Goal: Communication & Community: Participate in discussion

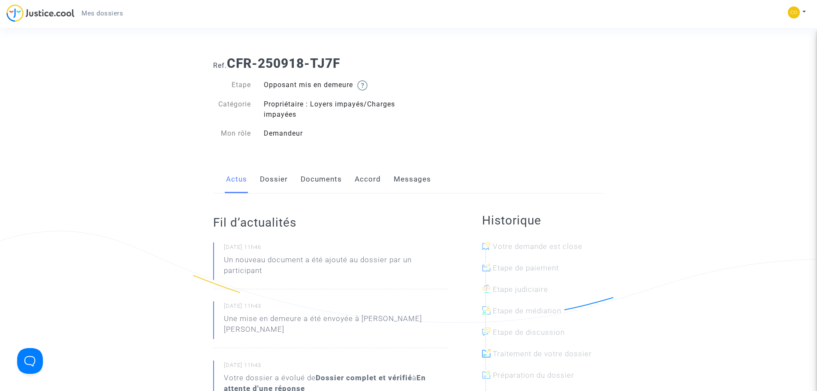
click at [255, 176] on div "Actus Dossier Documents Accord Messages" at bounding box center [408, 179] width 391 height 29
click at [265, 181] on link "Dossier" at bounding box center [274, 179] width 28 height 28
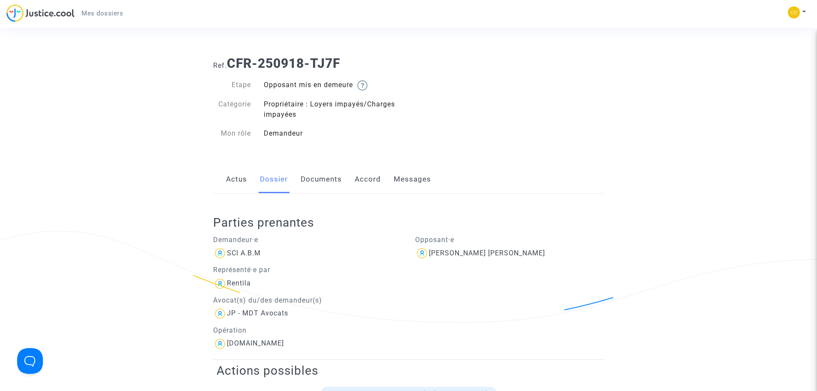
click at [237, 180] on link "Actus" at bounding box center [236, 179] width 21 height 28
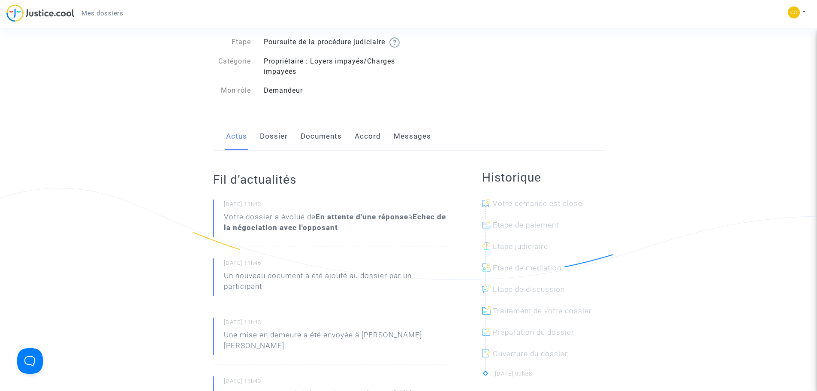
scroll to position [86, 0]
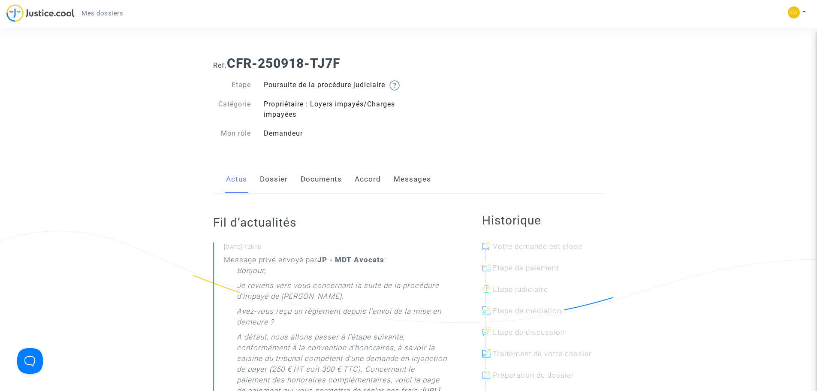
click at [411, 188] on link "Messages" at bounding box center [412, 179] width 37 height 28
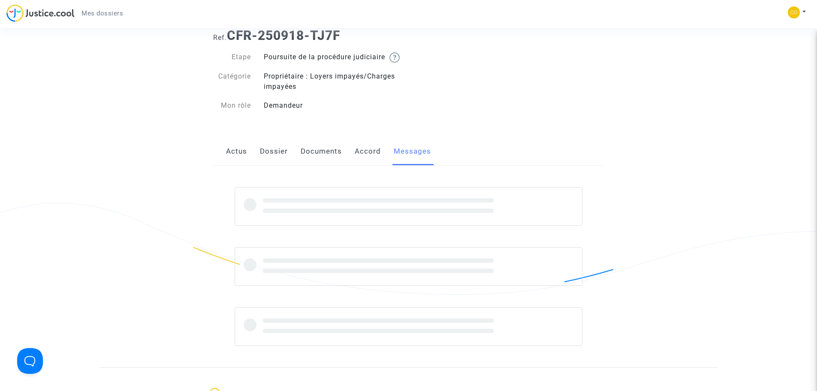
scroll to position [43, 0]
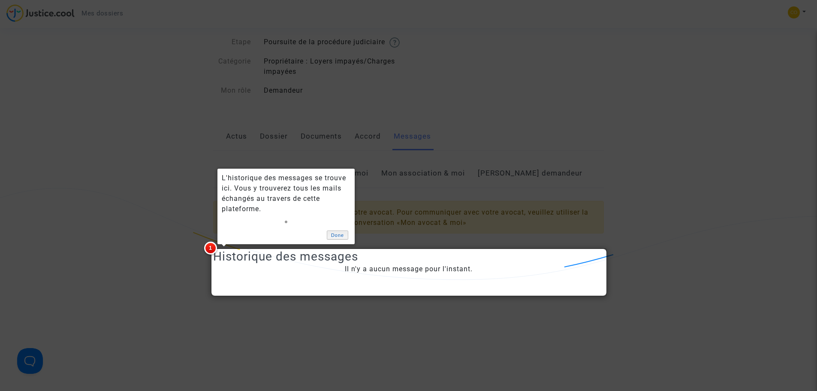
click at [336, 236] on link "Done" at bounding box center [337, 234] width 21 height 9
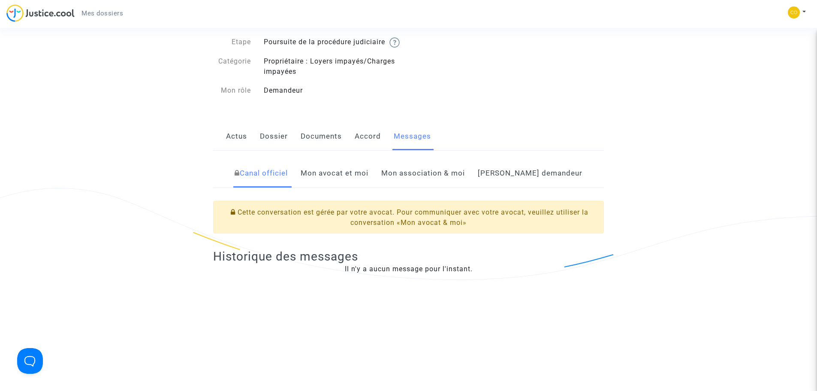
click at [348, 187] on link "Mon avocat et moi" at bounding box center [335, 173] width 68 height 28
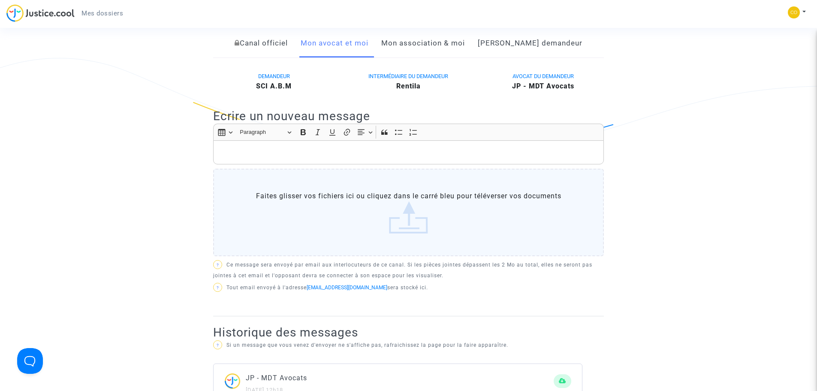
scroll to position [172, 0]
click at [268, 166] on div "Rich Text Editor, main" at bounding box center [408, 154] width 391 height 24
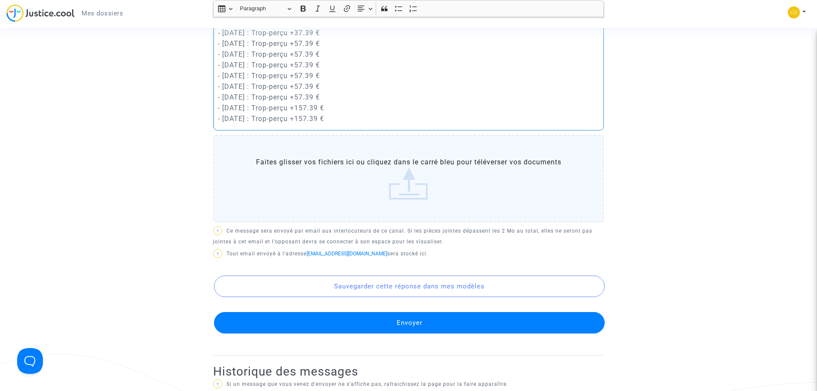
scroll to position [837, 0]
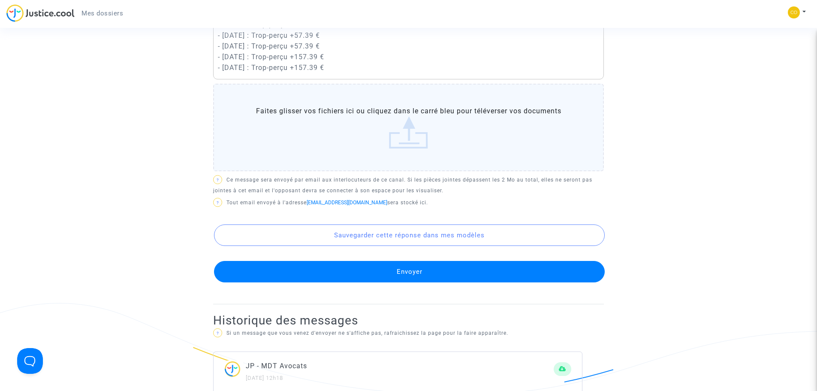
click at [411, 116] on label "Faites glisser vos fichiers ici ou cliquez dans le carré bleu pour téléverser v…" at bounding box center [408, 128] width 391 height 88
click at [0, 0] on input "Faites glisser vos fichiers ici ou cliquez dans le carré bleu pour téléverser v…" at bounding box center [0, 0] width 0 height 0
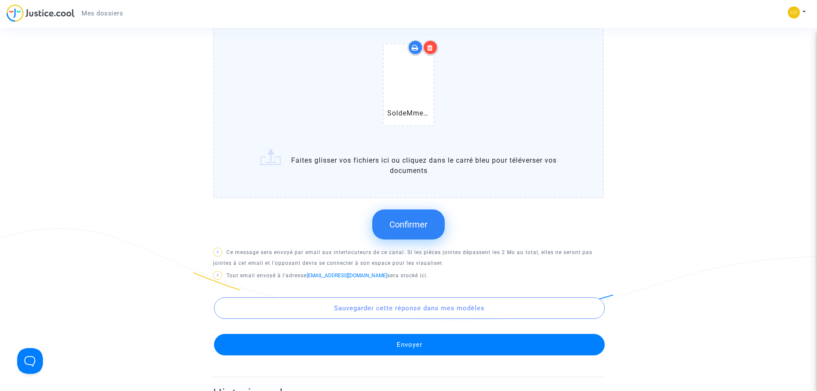
scroll to position [923, 0]
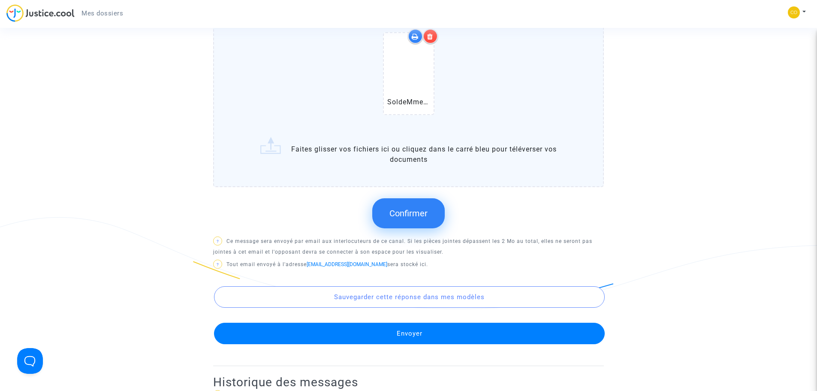
click at [411, 218] on span "Confirmer" at bounding box center [409, 213] width 38 height 10
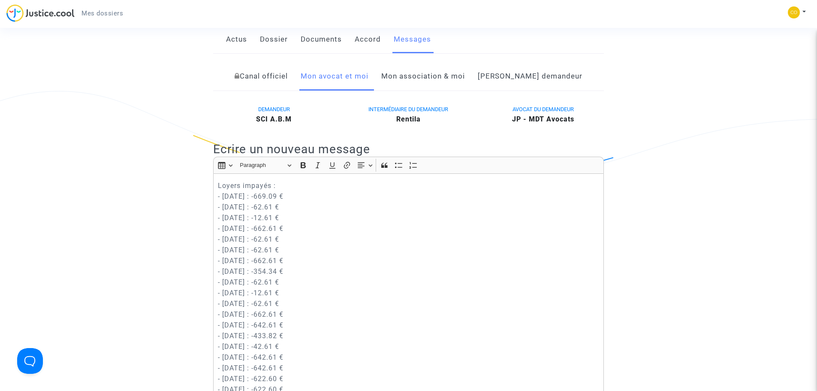
scroll to position [65, 0]
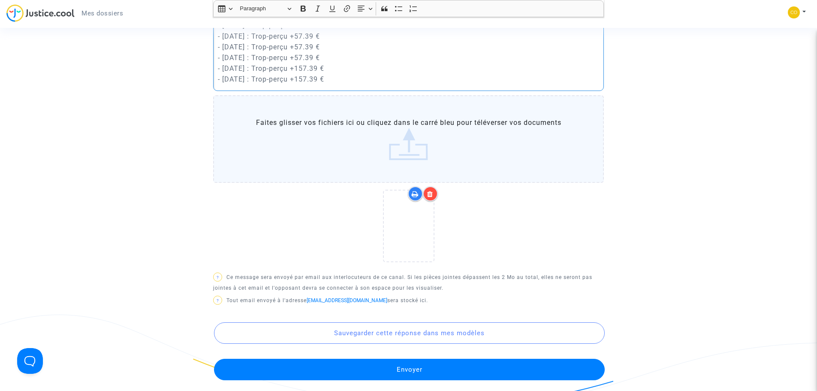
scroll to position [880, 0]
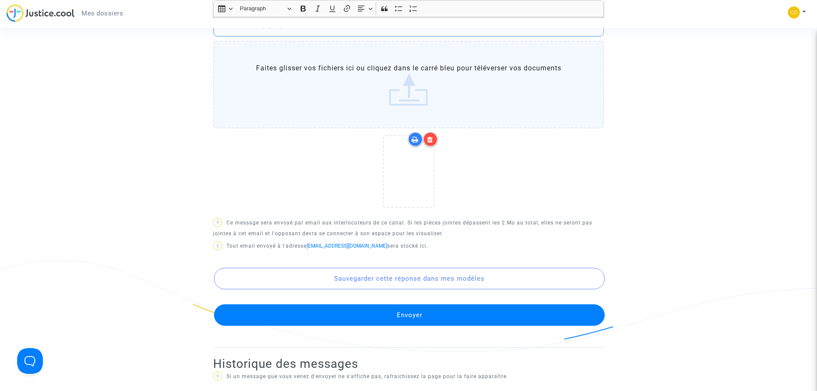
click at [420, 326] on button "Envoyer" at bounding box center [409, 314] width 391 height 21
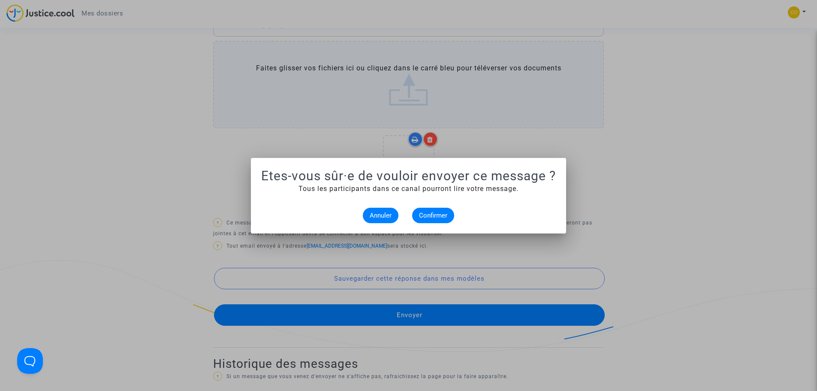
scroll to position [0, 0]
click at [435, 218] on span "Confirmer" at bounding box center [433, 216] width 28 height 8
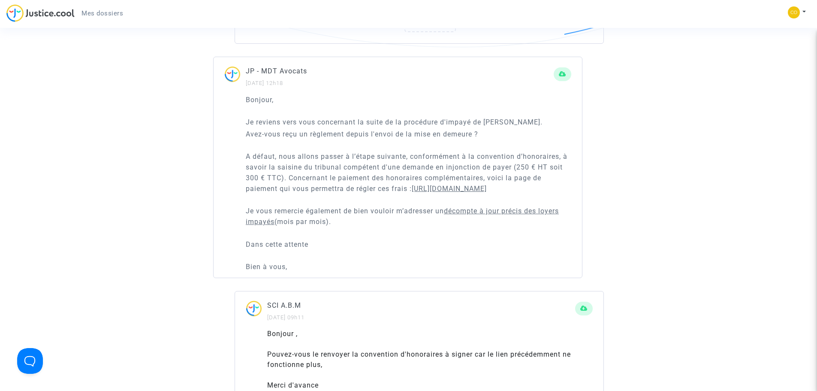
scroll to position [1180, 0]
